Goal: Information Seeking & Learning: Learn about a topic

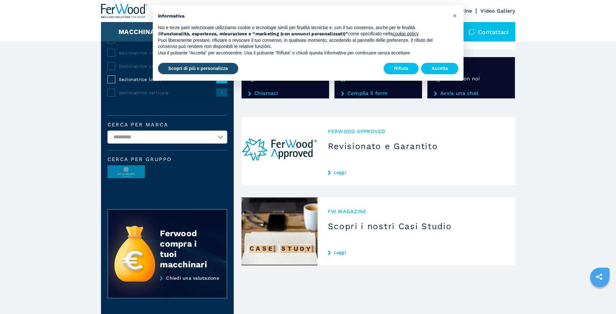
scroll to position [32, 0]
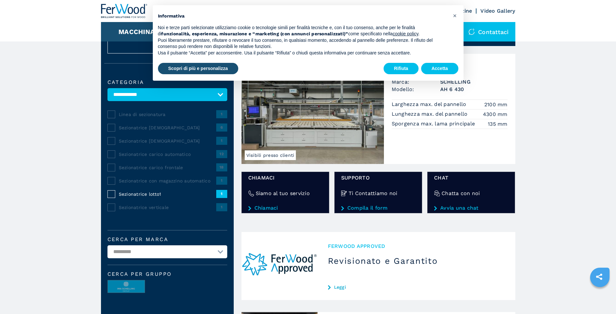
click at [288, 131] on img at bounding box center [312, 109] width 142 height 110
click at [410, 85] on div "× Informativa Noi e terze parti selezionate utilizziamo cookie o tecnologie sim…" at bounding box center [308, 43] width 321 height 86
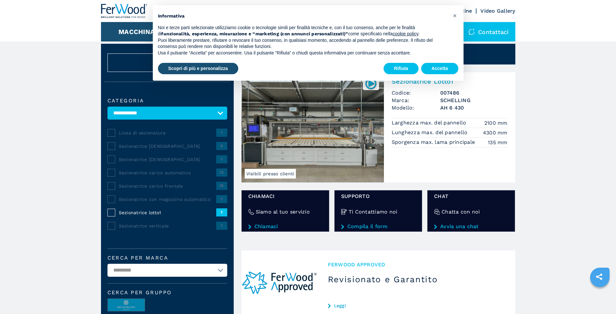
scroll to position [0, 0]
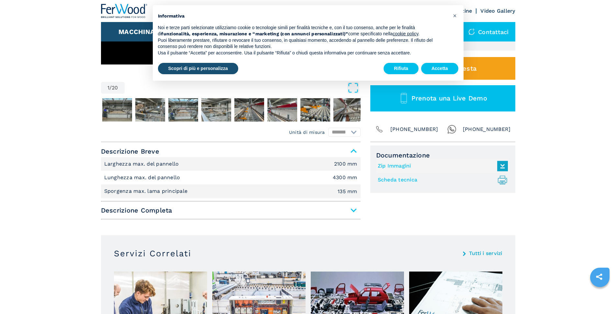
scroll to position [194, 0]
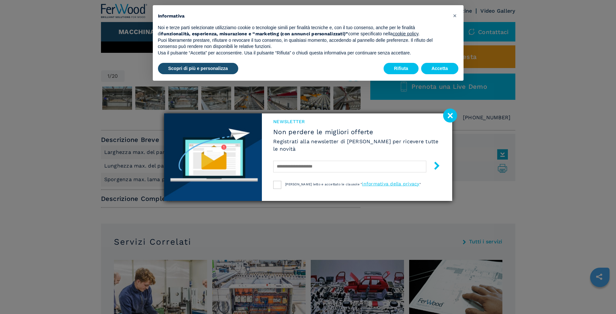
click at [230, 197] on div "NEWSLETTER Non perdere le migliori offerte Registrati alla newsletter di Ferwoo…" at bounding box center [308, 156] width 288 height 87
click at [449, 116] on image at bounding box center [450, 115] width 14 height 14
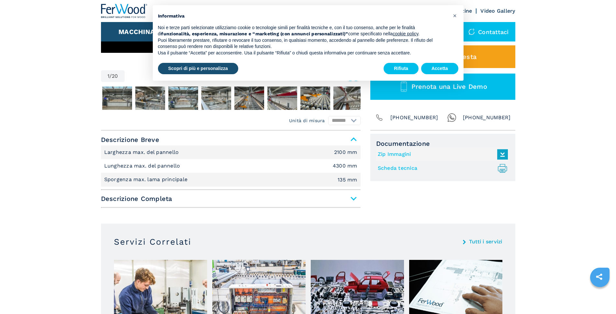
click at [257, 201] on span "Descrizione Completa" at bounding box center [231, 199] width 260 height 12
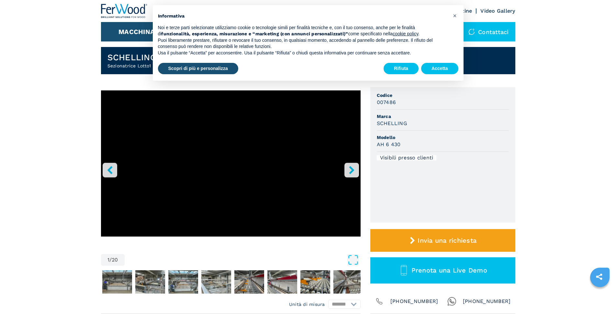
scroll to position [0, 0]
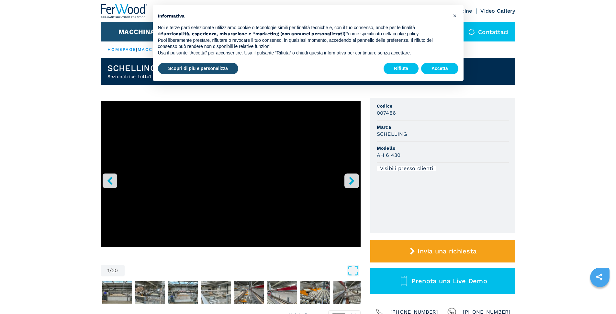
click at [348, 179] on icon "right-button" at bounding box center [352, 180] width 8 height 8
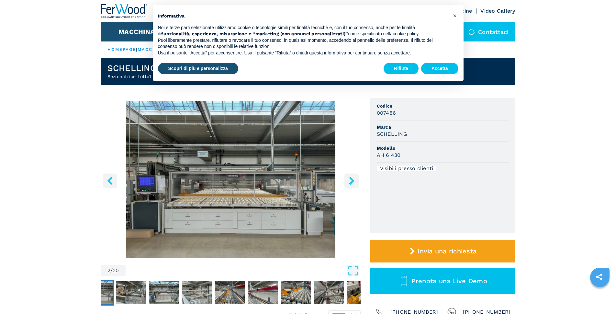
click at [348, 179] on icon "right-button" at bounding box center [352, 180] width 8 height 8
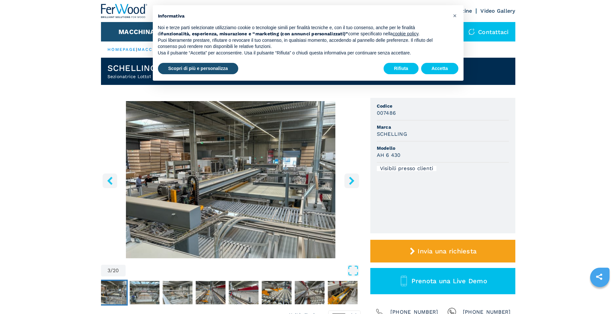
click at [348, 179] on icon "right-button" at bounding box center [352, 180] width 8 height 8
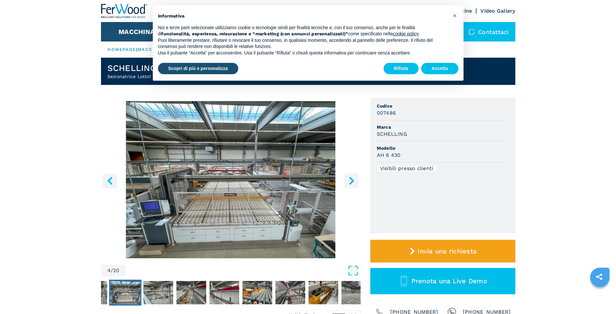
click at [348, 179] on icon "right-button" at bounding box center [352, 180] width 8 height 8
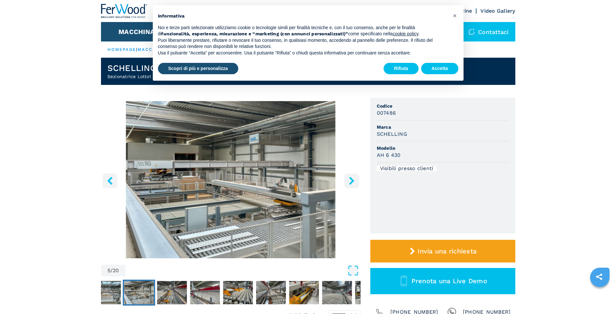
click at [348, 179] on icon "right-button" at bounding box center [352, 180] width 8 height 8
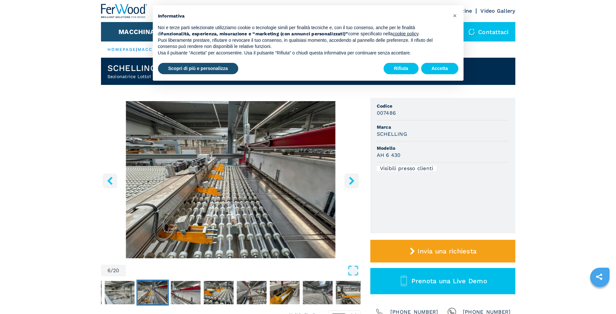
click at [348, 179] on icon "right-button" at bounding box center [352, 180] width 8 height 8
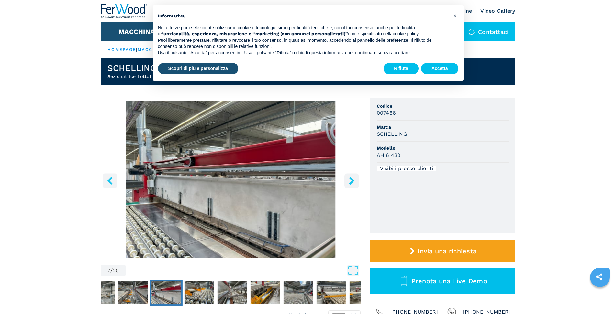
click at [348, 179] on icon "right-button" at bounding box center [352, 180] width 8 height 8
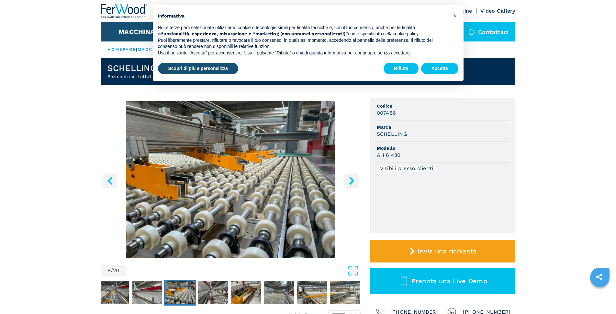
click at [348, 179] on icon "right-button" at bounding box center [352, 180] width 8 height 8
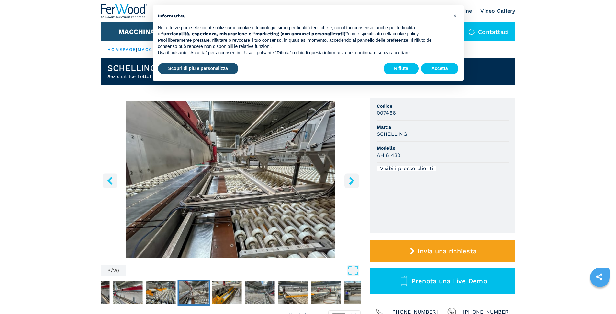
click at [348, 179] on icon "right-button" at bounding box center [352, 180] width 8 height 8
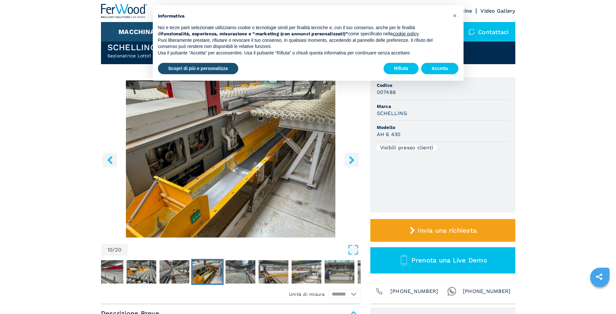
scroll to position [32, 0]
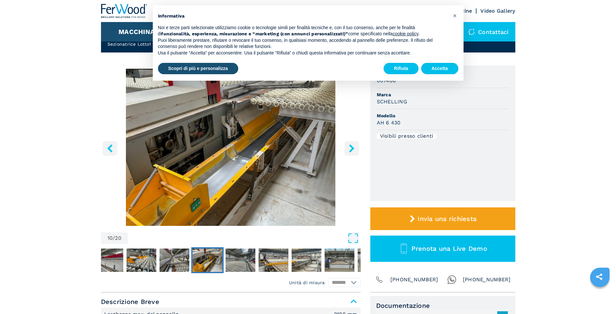
click at [343, 283] on select "******* *********" at bounding box center [344, 282] width 32 height 9
